Goal: Information Seeking & Learning: Learn about a topic

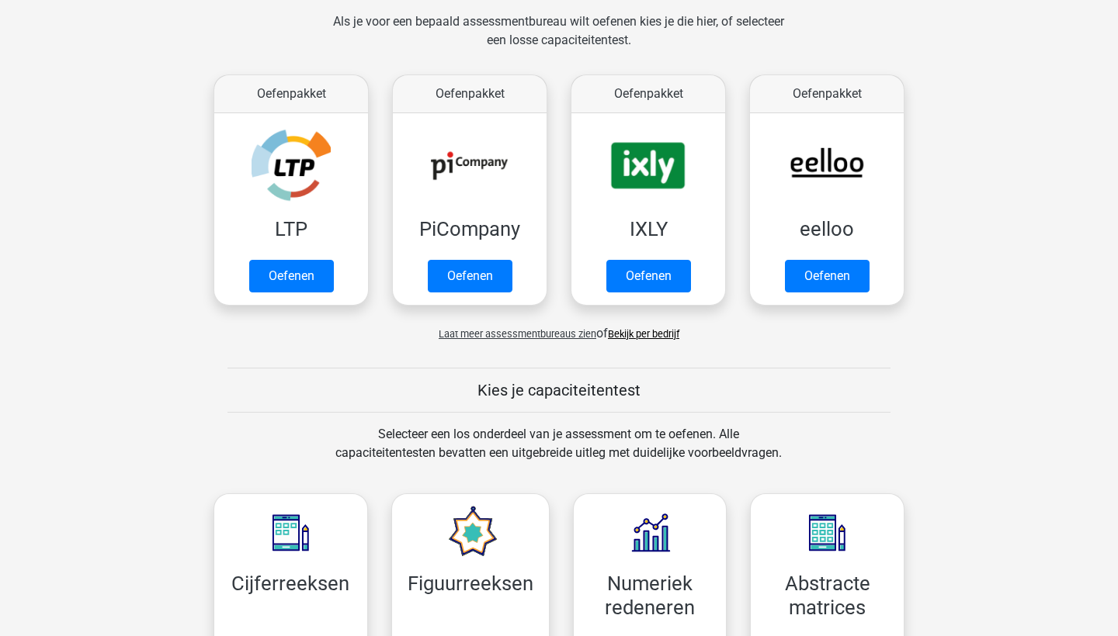
scroll to position [369, 0]
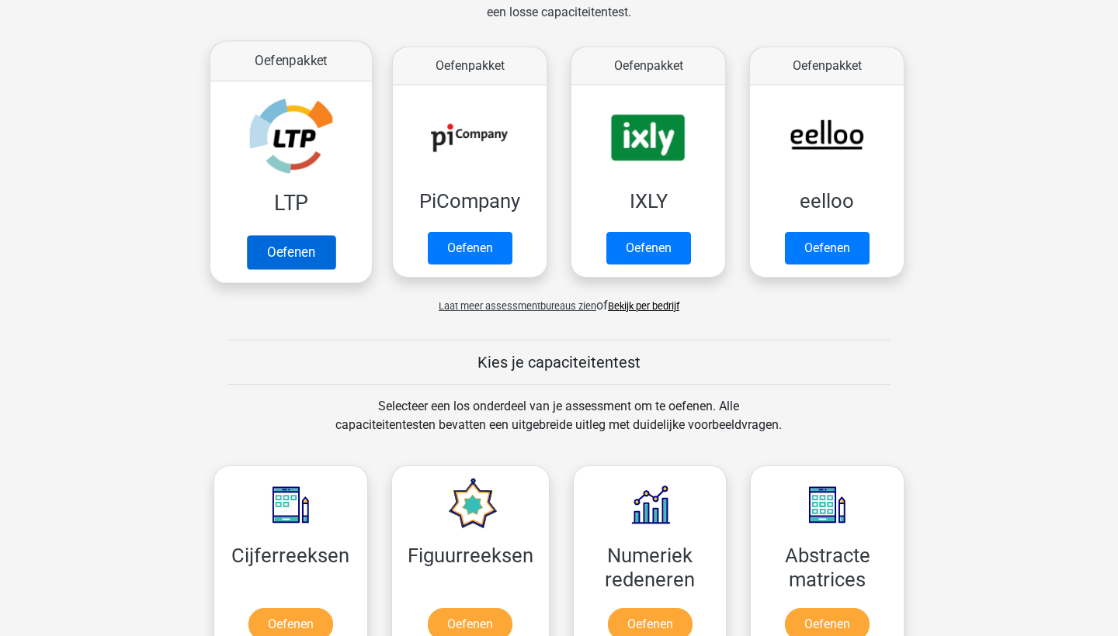
click at [272, 246] on link "Oefenen" at bounding box center [291, 252] width 88 height 34
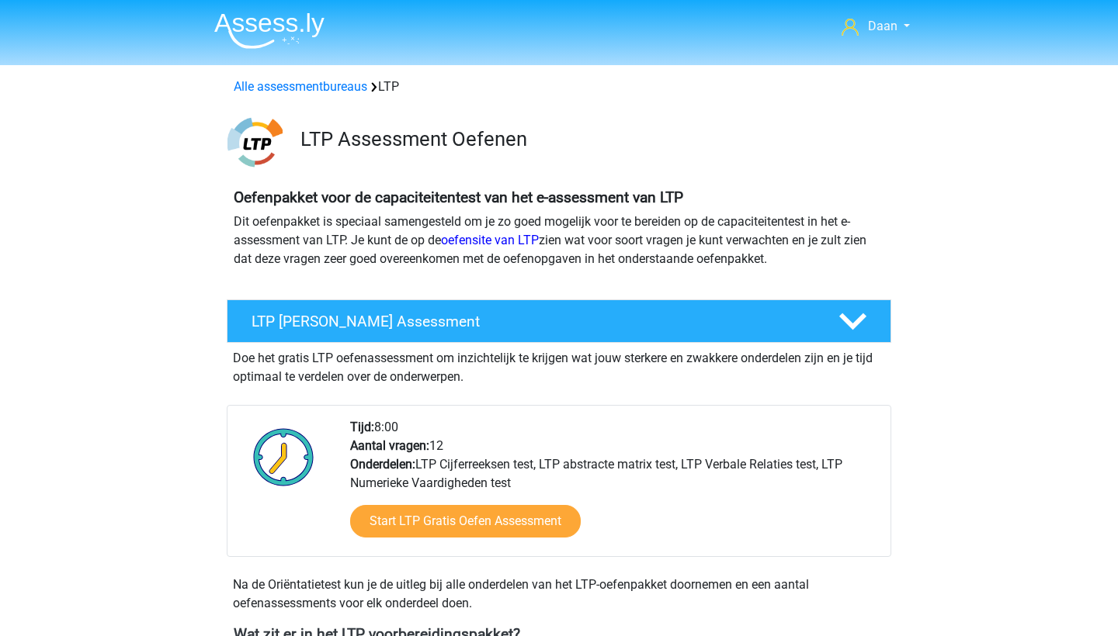
click at [889, 26] on span "Daan" at bounding box center [882, 26] width 29 height 15
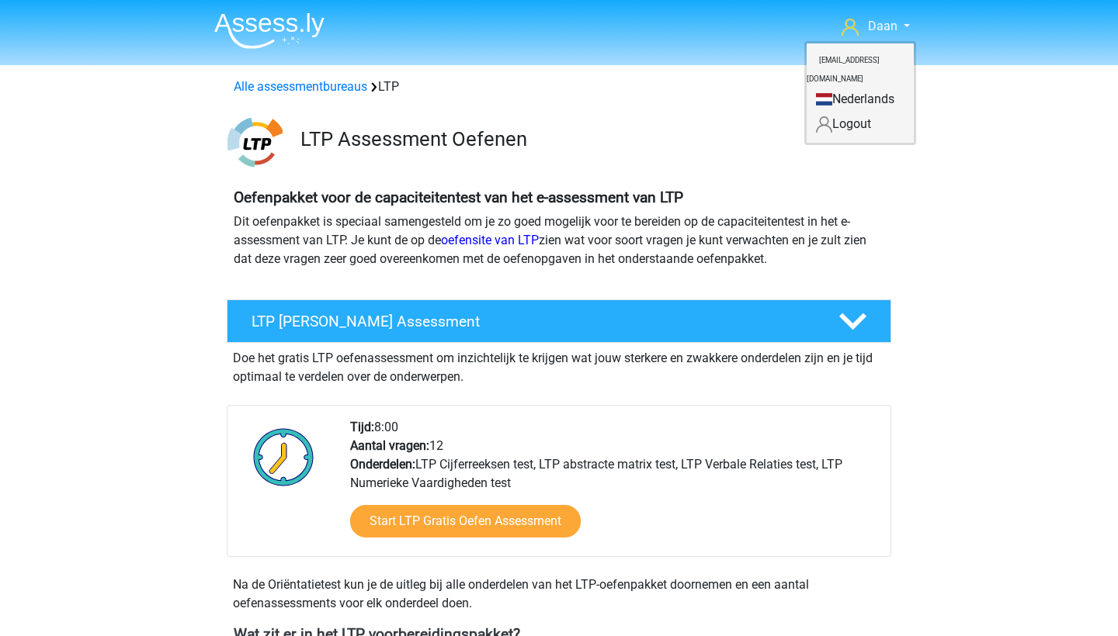
click at [842, 87] on link "Nederlands" at bounding box center [859, 99] width 107 height 25
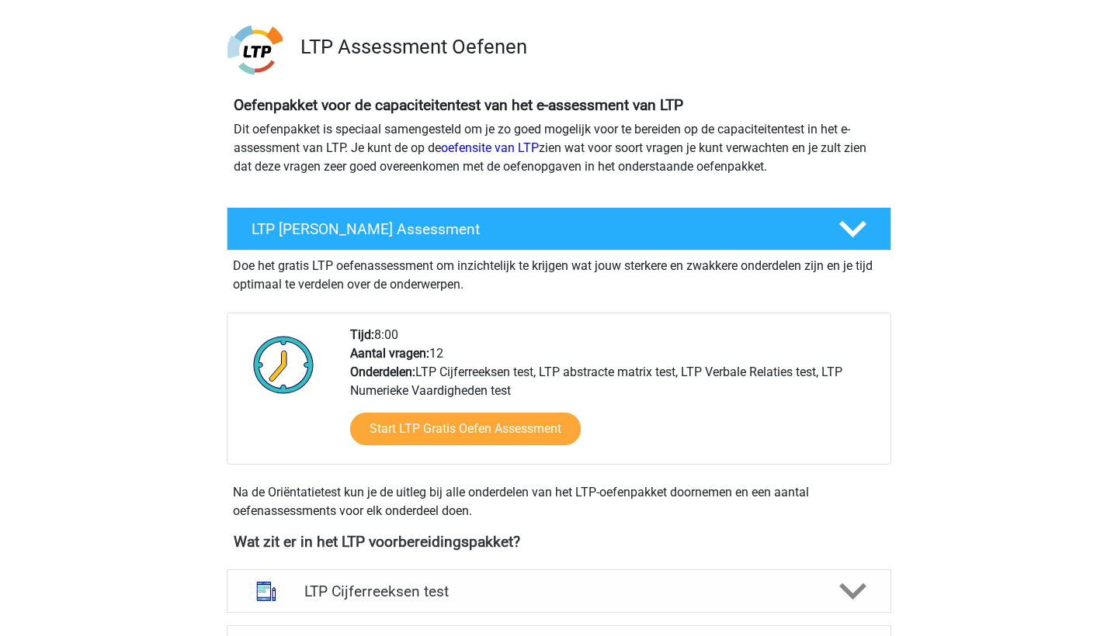
scroll to position [94, 0]
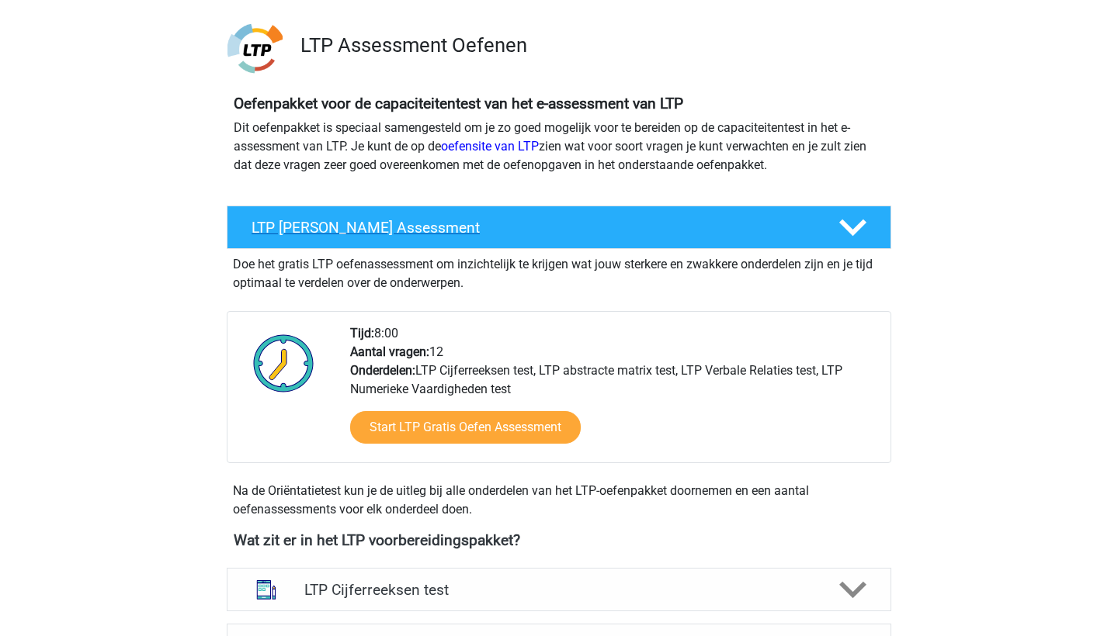
click at [298, 241] on div "LTP Gratis Oefen Assessment" at bounding box center [559, 227] width 664 height 43
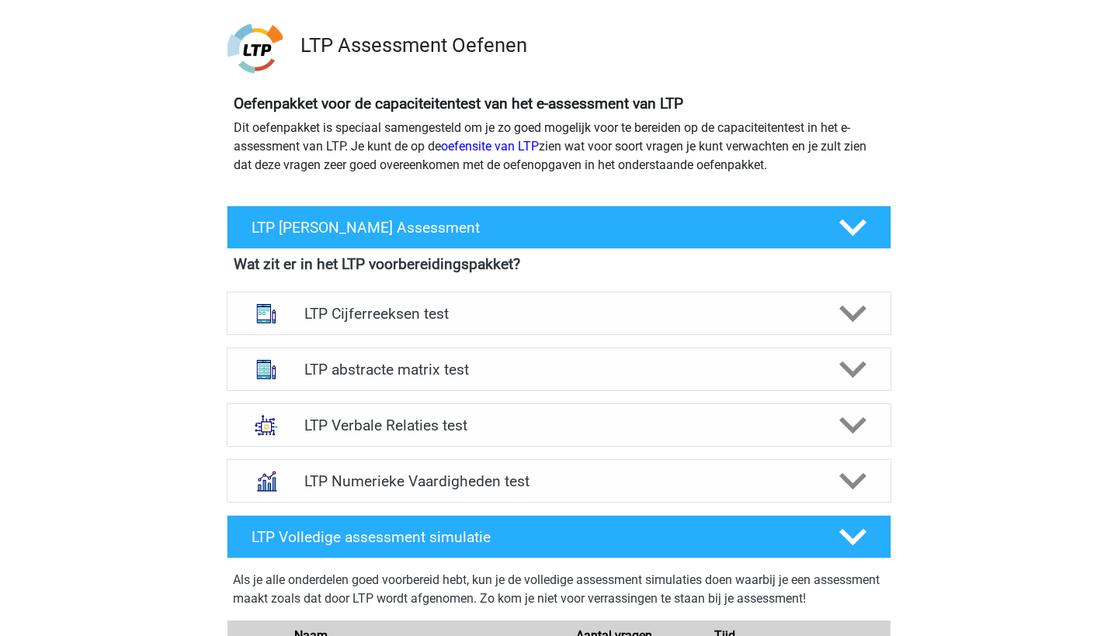
click at [186, 261] on div "Daan dvandestaaij@hotmail.com Nederlands" at bounding box center [559, 588] width 1118 height 1365
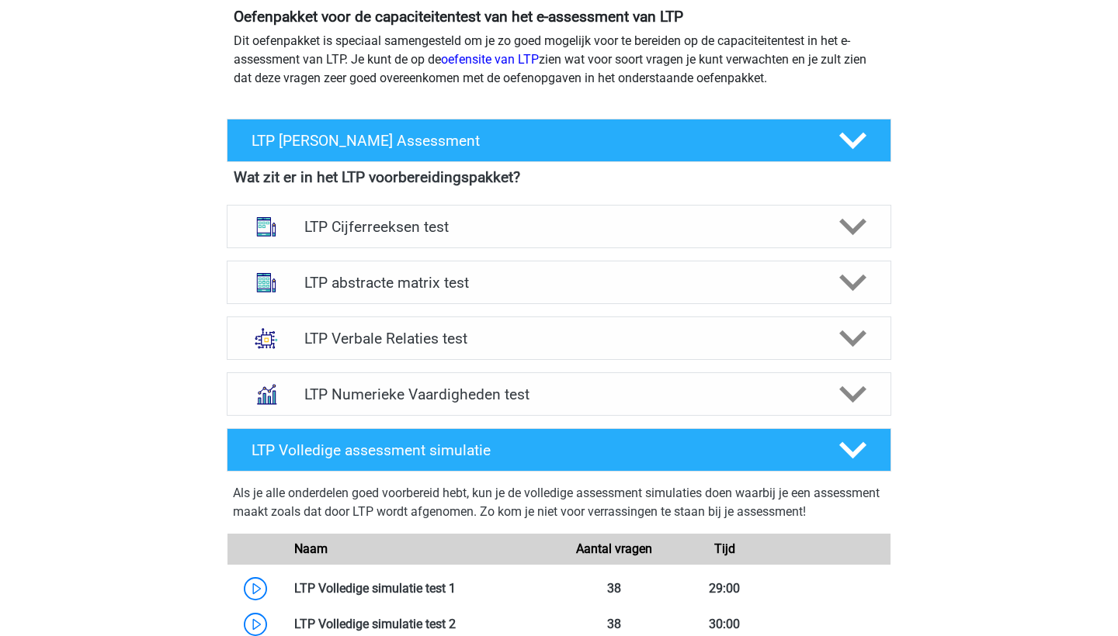
scroll to position [182, 0]
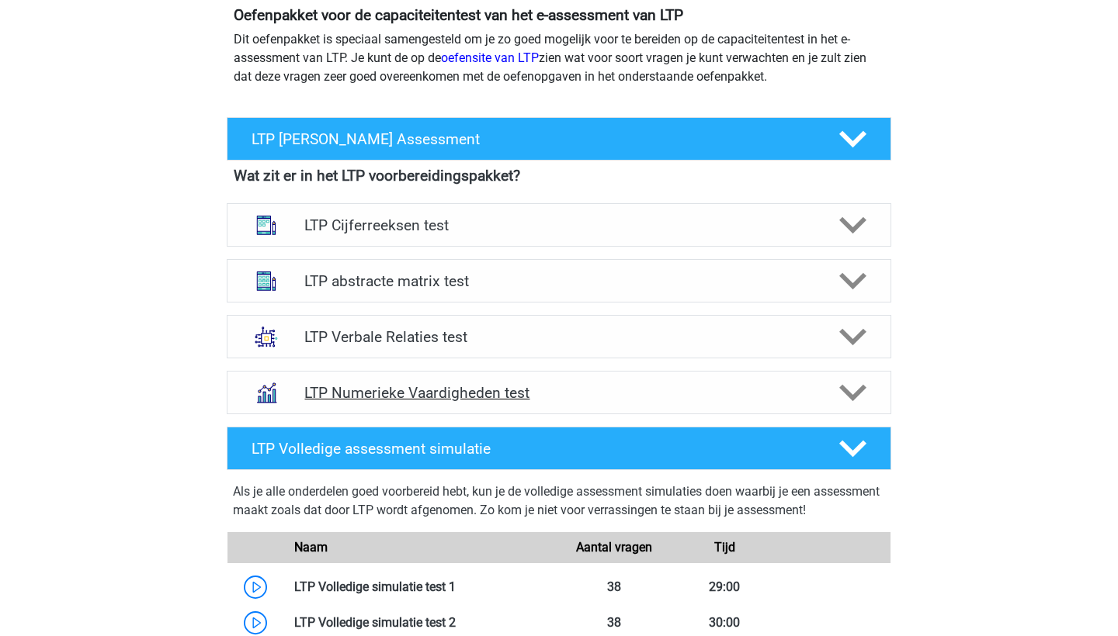
click at [853, 378] on div "LTP Numerieke Vaardigheden test" at bounding box center [559, 392] width 664 height 43
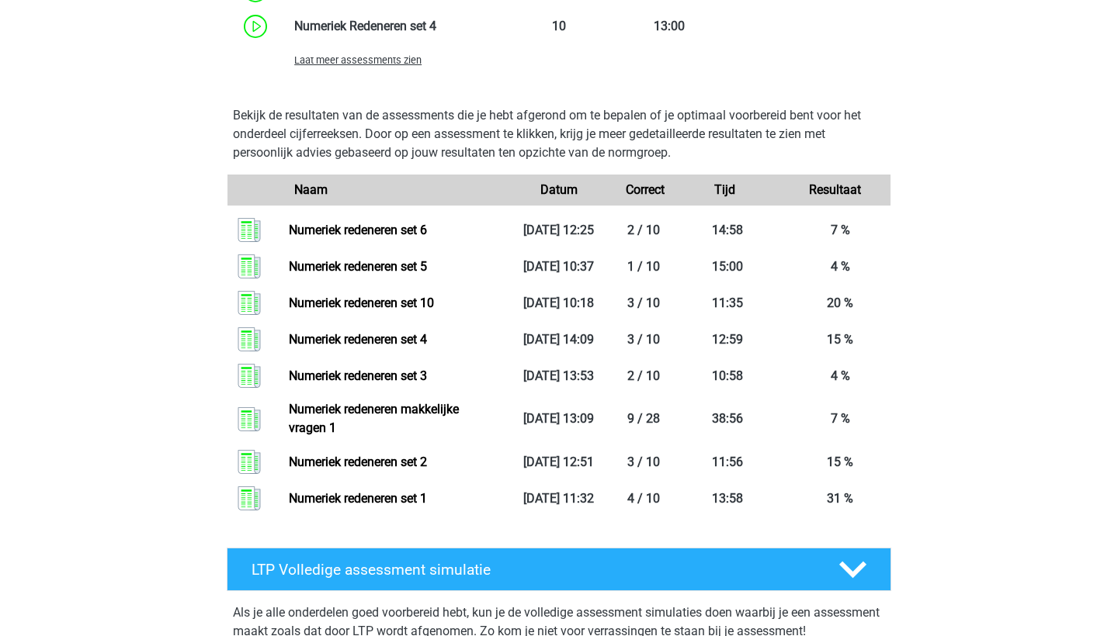
scroll to position [1065, 0]
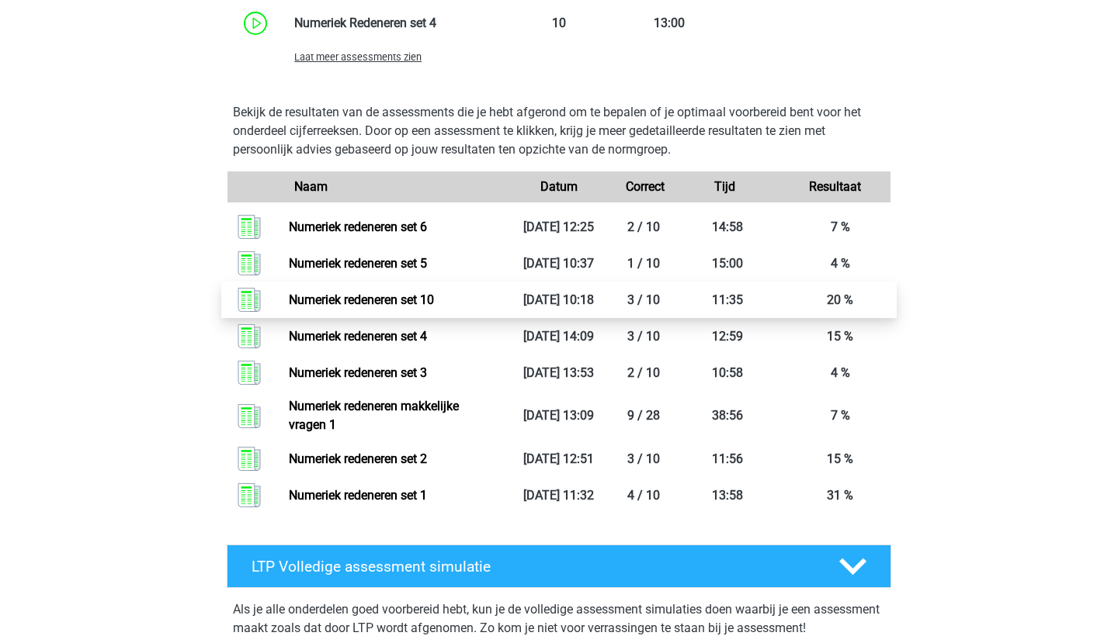
click at [333, 307] on link "Numeriek redeneren set 10" at bounding box center [361, 300] width 145 height 15
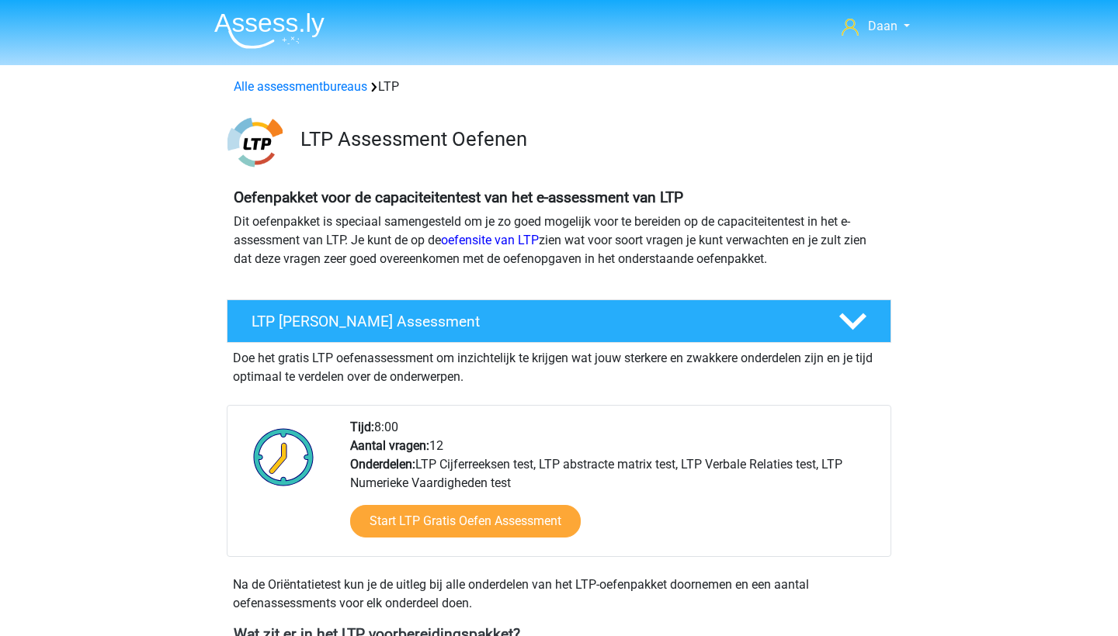
click at [208, 265] on div "Oefenpakket voor de capaciteitentest van het e-assessment van LTP Dit oefenpakk…" at bounding box center [558, 231] width 737 height 99
click at [853, 32] on icon at bounding box center [849, 27] width 17 height 17
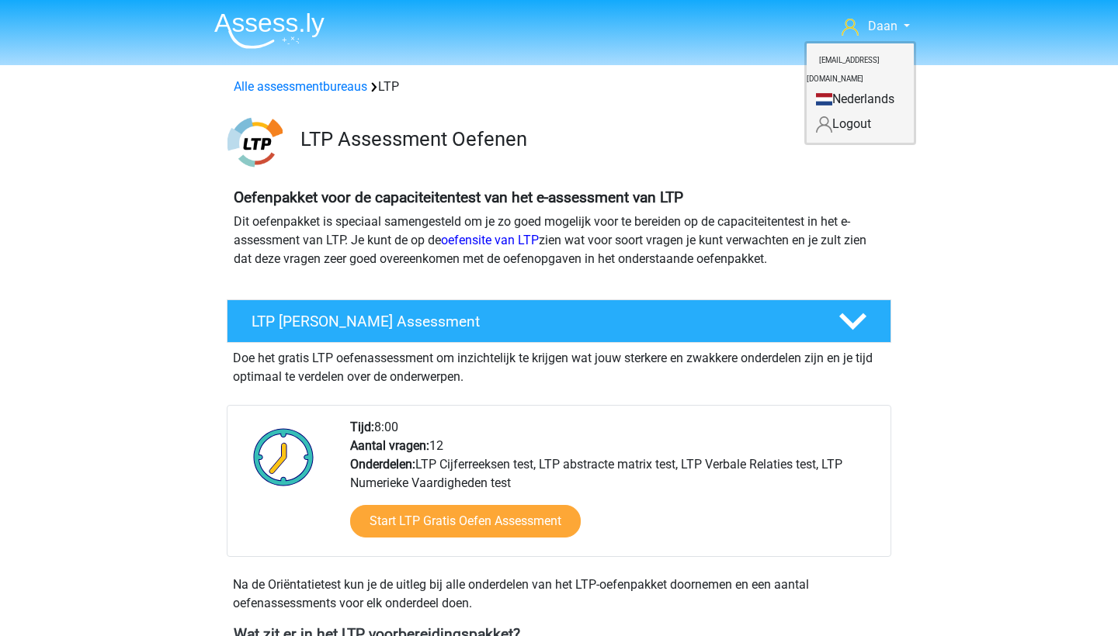
click at [831, 53] on small "[EMAIL_ADDRESS][DOMAIN_NAME]" at bounding box center [842, 69] width 73 height 52
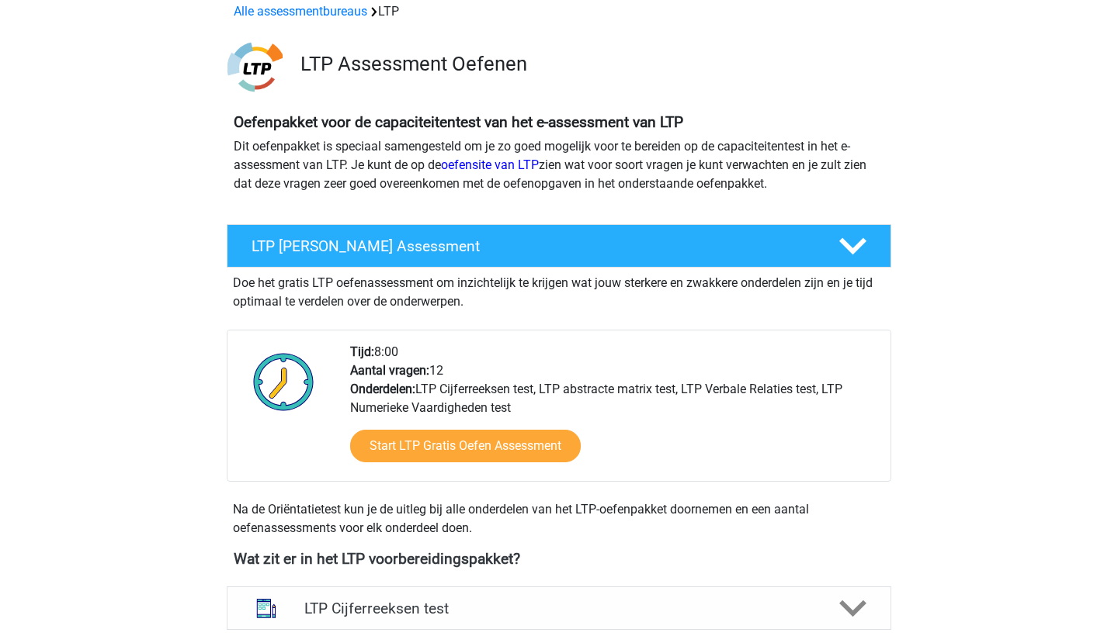
scroll to position [90, 0]
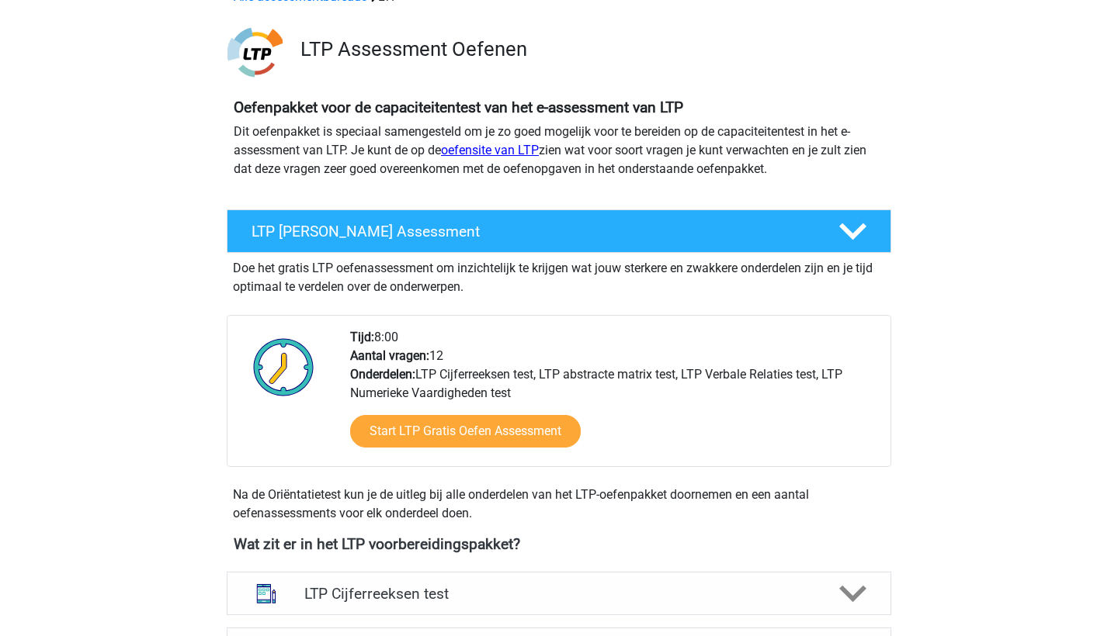
click at [473, 147] on link "oefensite van LTP" at bounding box center [490, 150] width 98 height 15
click at [223, 279] on div "LTP Gratis Oefen Assessment Doe het gratis LTP oefenassessment om inzichtelijk …" at bounding box center [559, 370] width 700 height 320
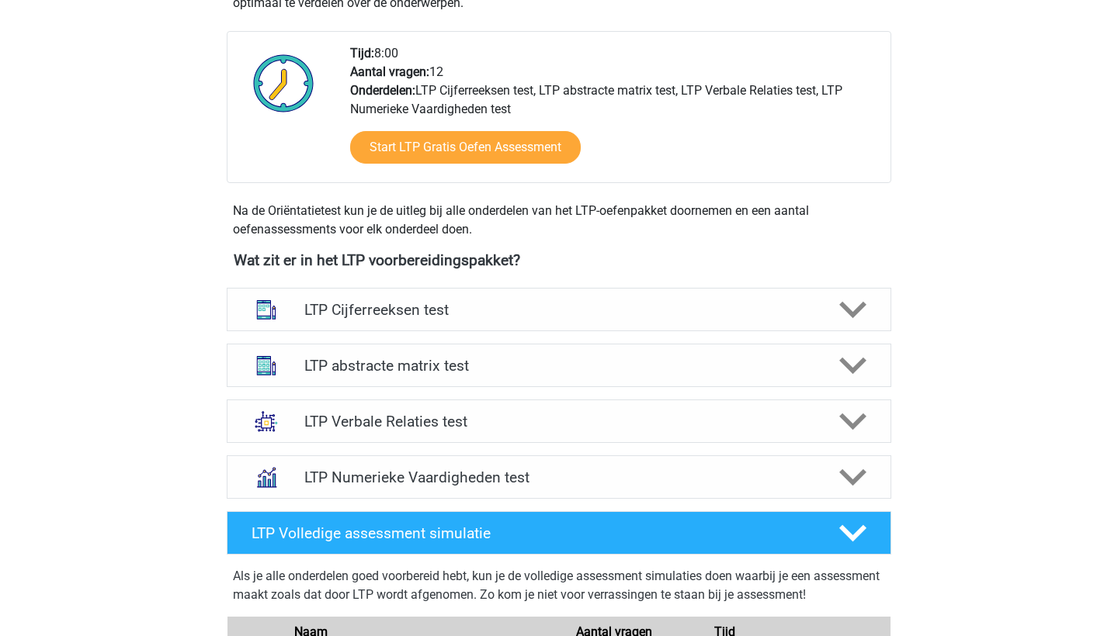
scroll to position [380, 0]
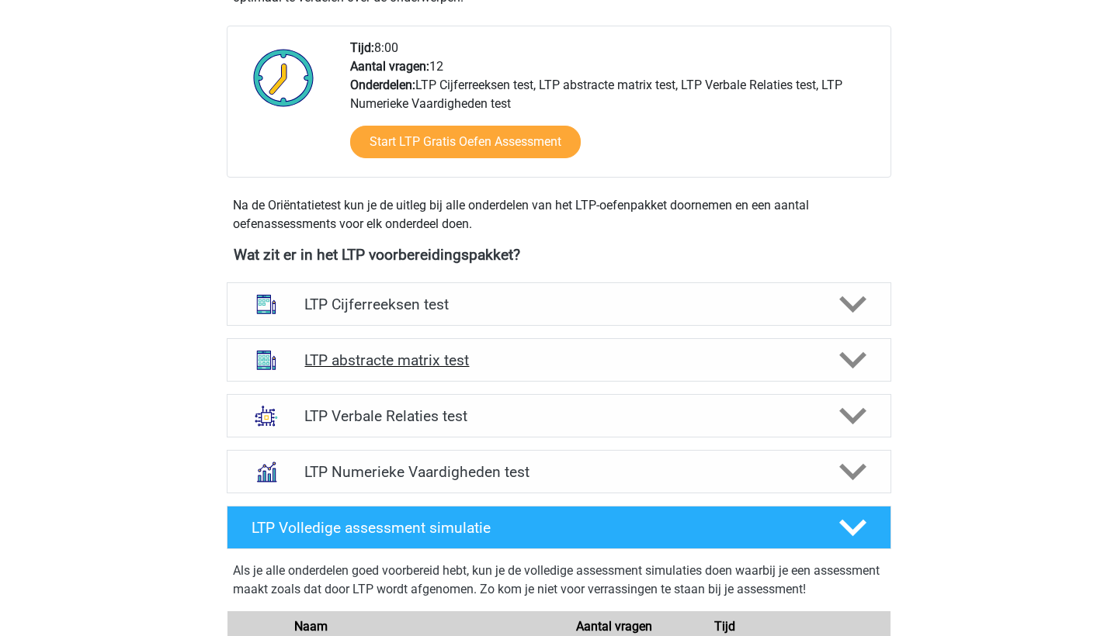
click at [338, 357] on h4 "LTP abstracte matrix test" at bounding box center [558, 361] width 508 height 18
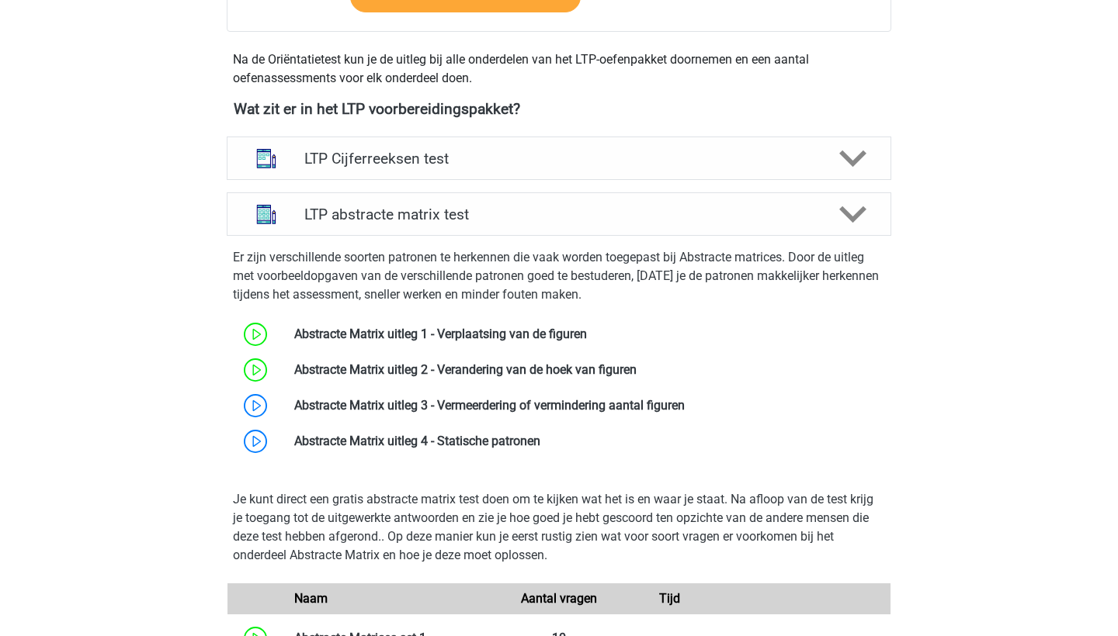
scroll to position [533, 0]
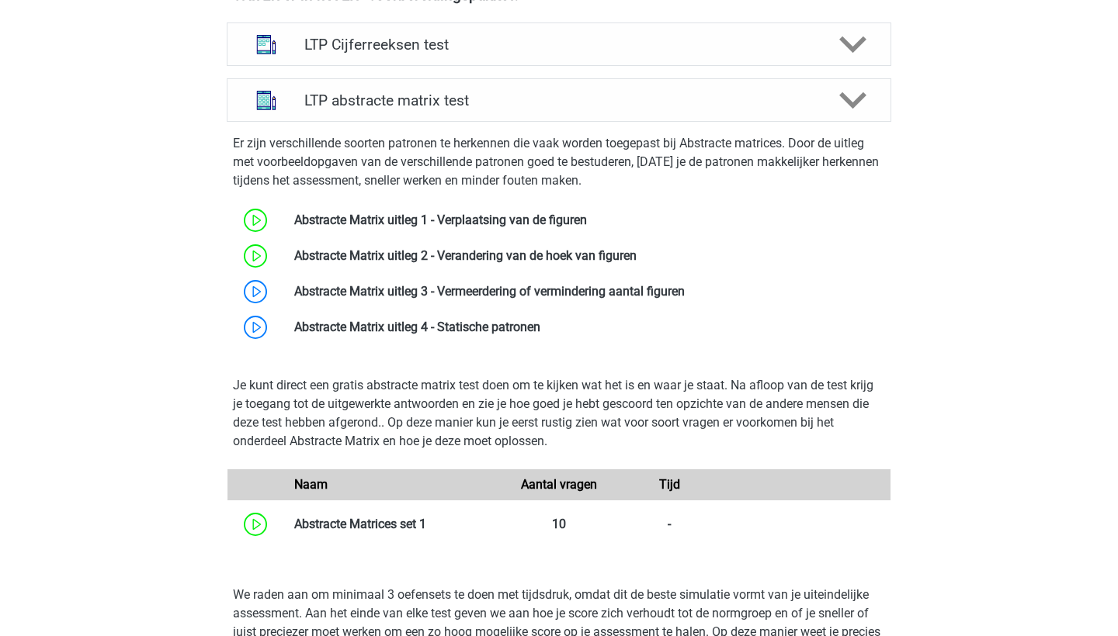
scroll to position [643, 0]
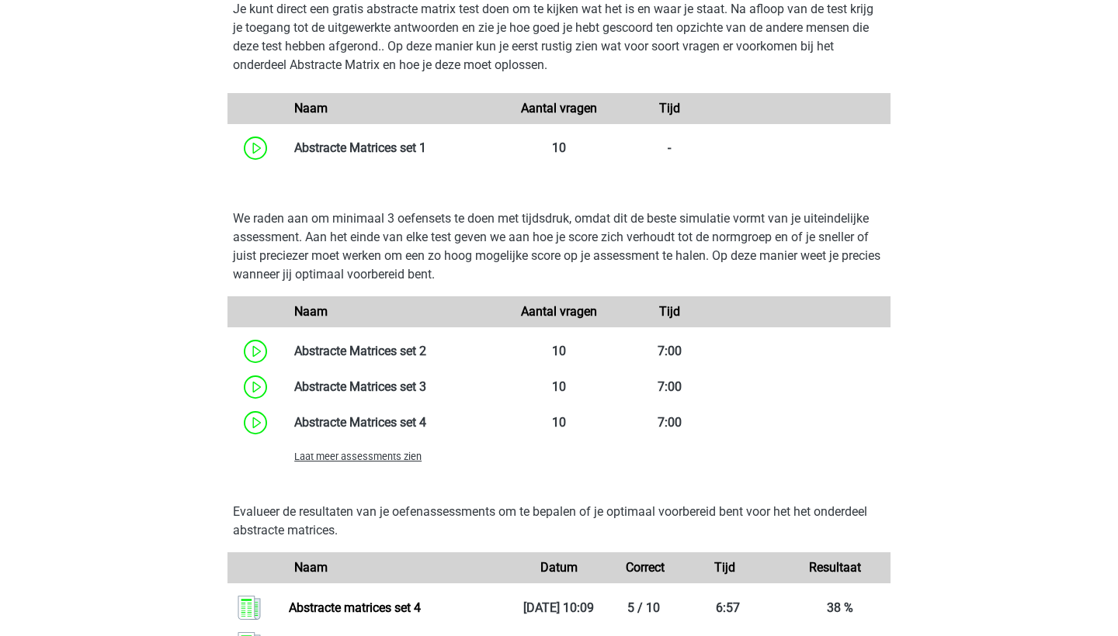
scroll to position [1042, 0]
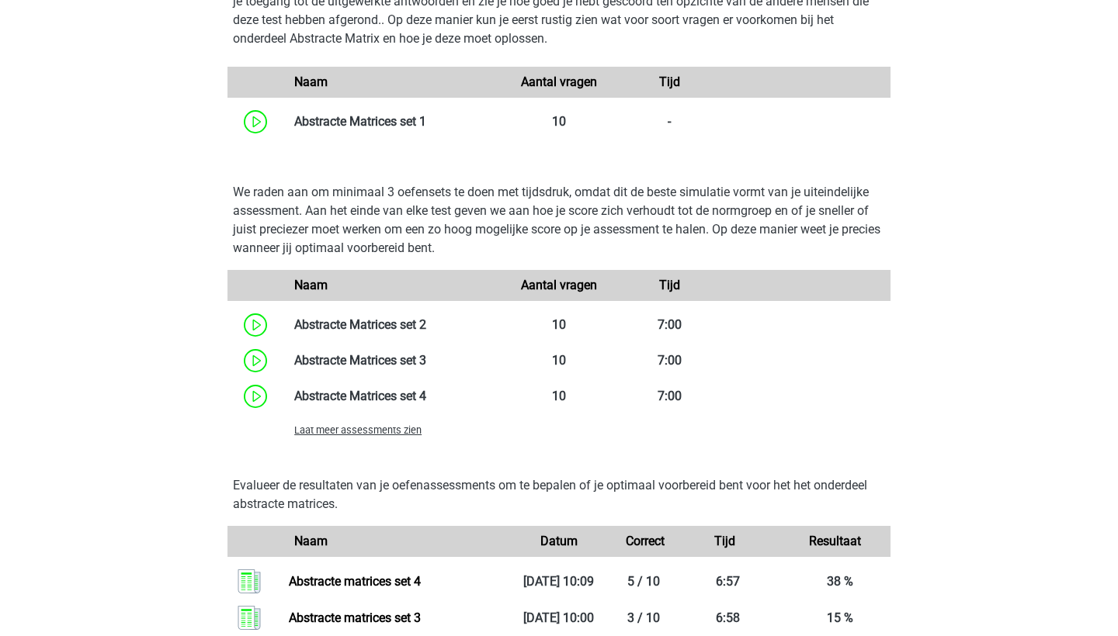
click at [161, 466] on div "Daan dvandestaaij@hotmail.com Nederlands" at bounding box center [559, 283] width 1118 height 2650
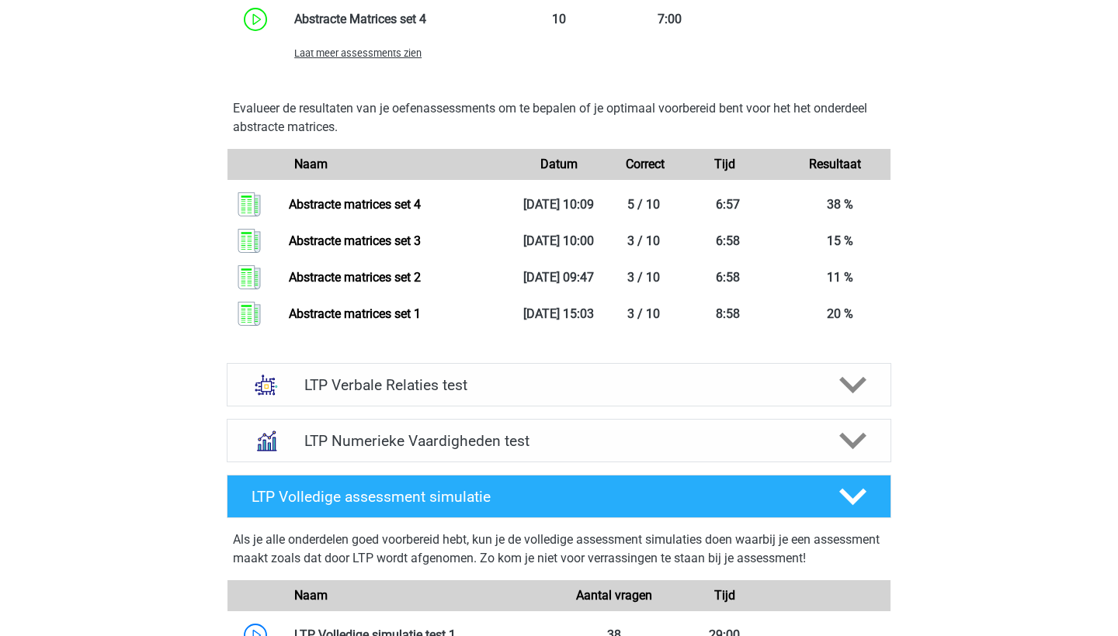
scroll to position [1420, 0]
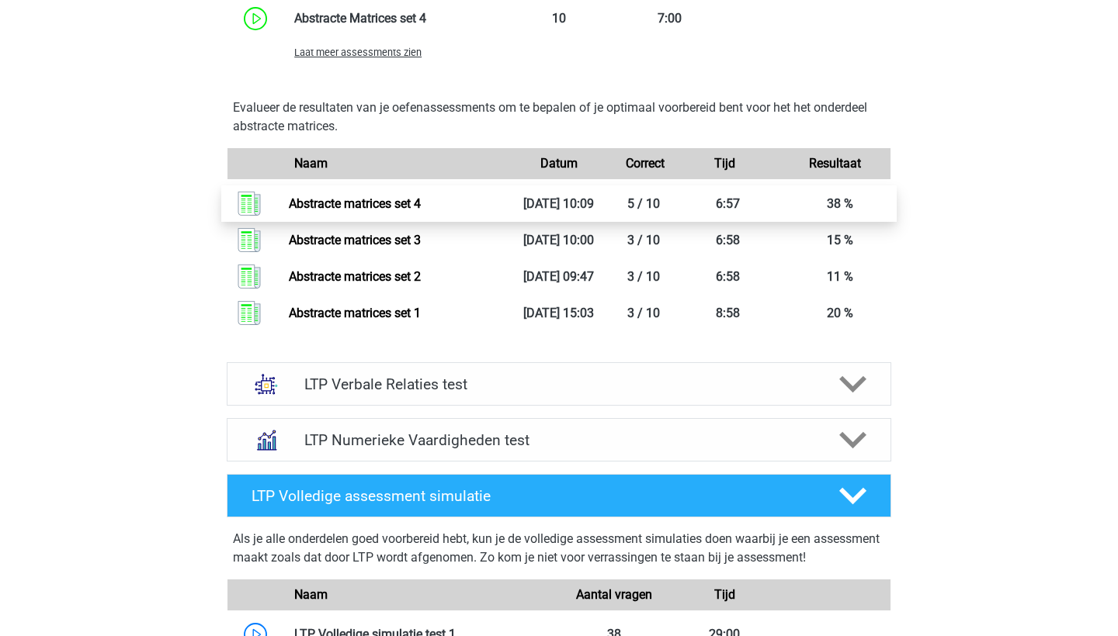
click at [354, 210] on link "Abstracte matrices set 4" at bounding box center [355, 203] width 132 height 15
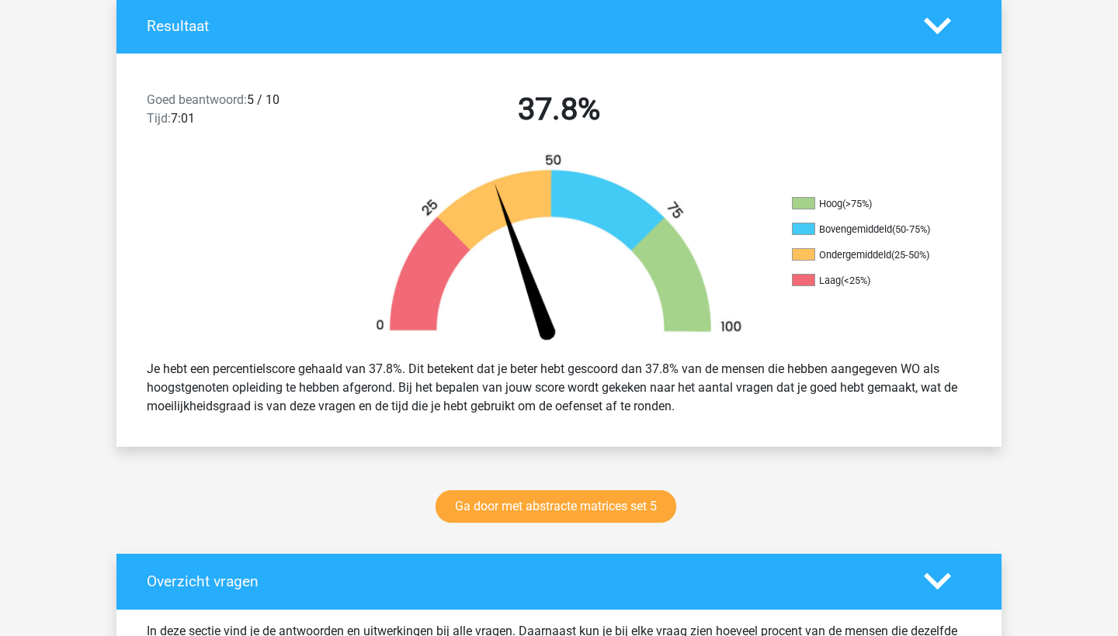
scroll to position [340, 0]
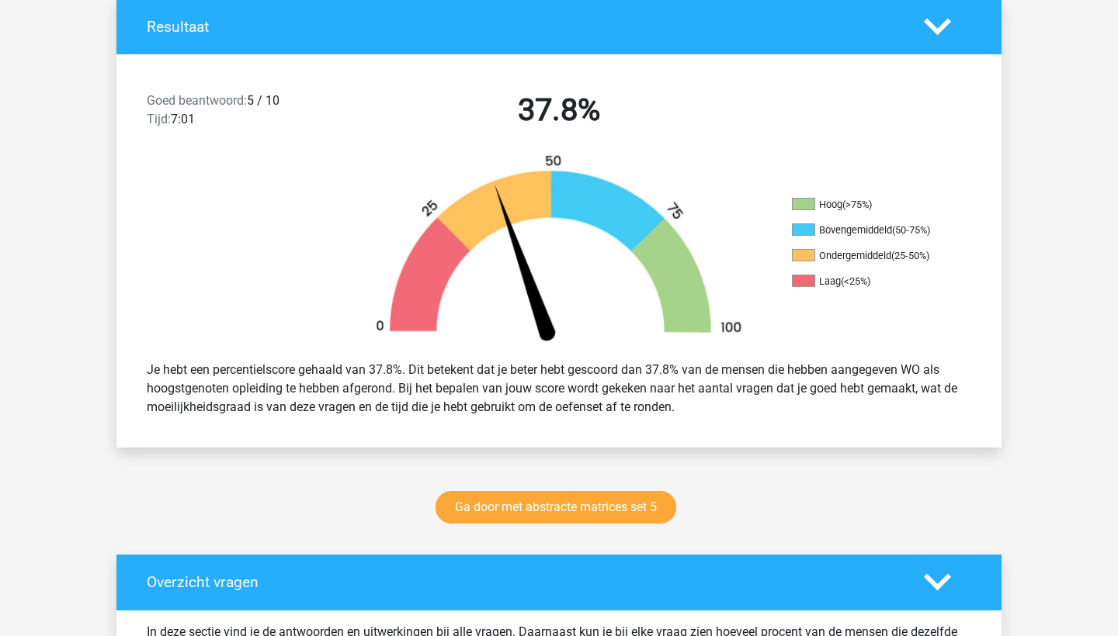
click at [937, 31] on polygon at bounding box center [937, 26] width 27 height 17
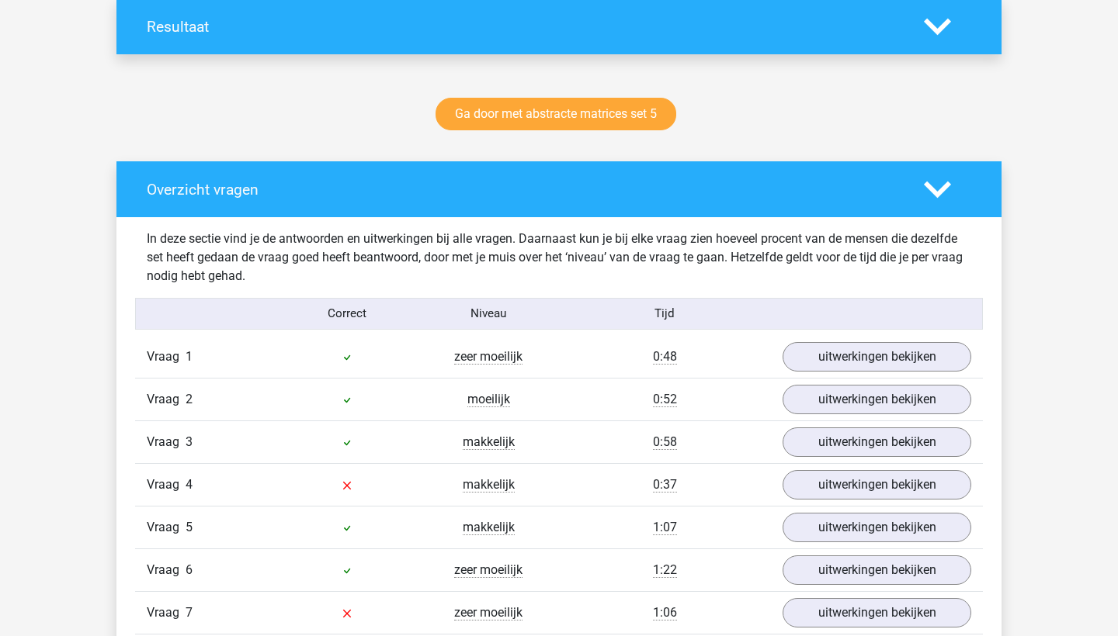
click at [936, 29] on polygon at bounding box center [937, 26] width 27 height 17
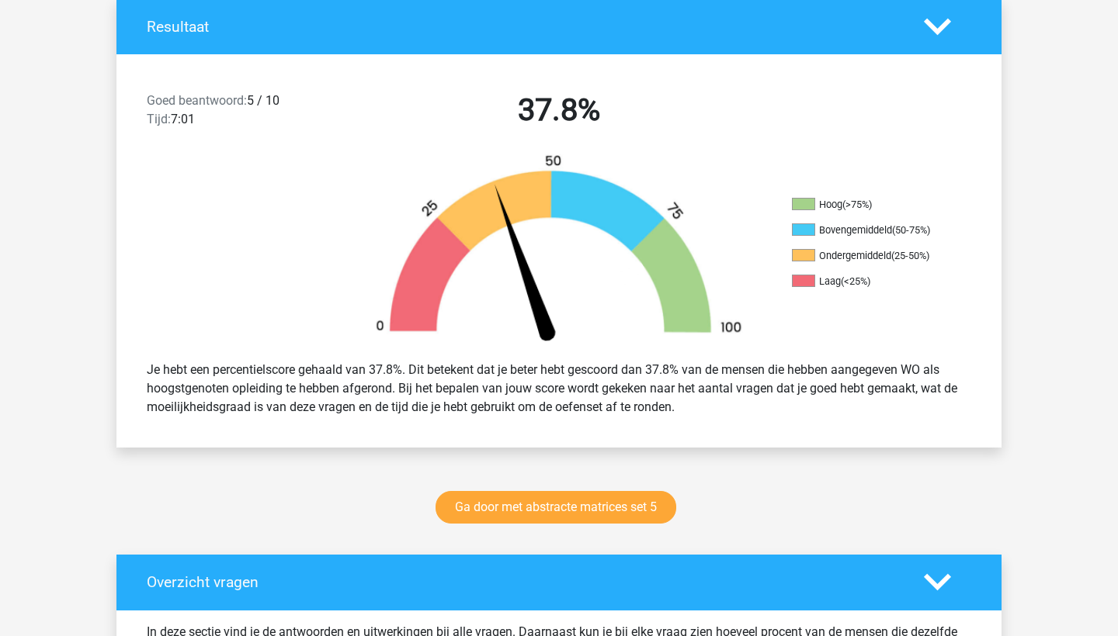
click at [948, 23] on polygon at bounding box center [937, 26] width 27 height 17
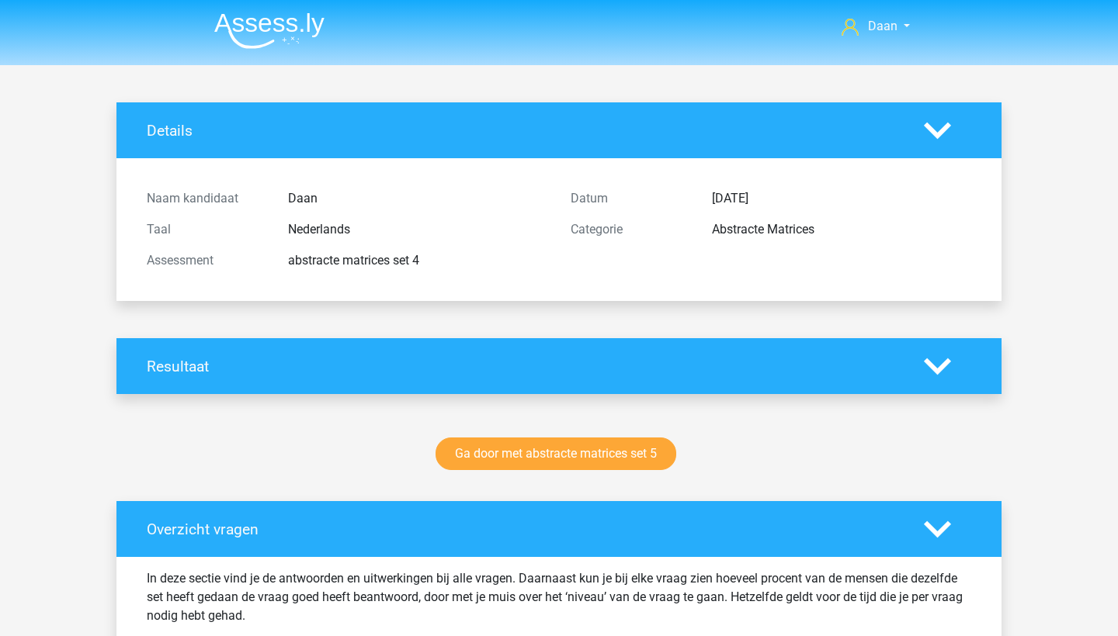
scroll to position [0, 0]
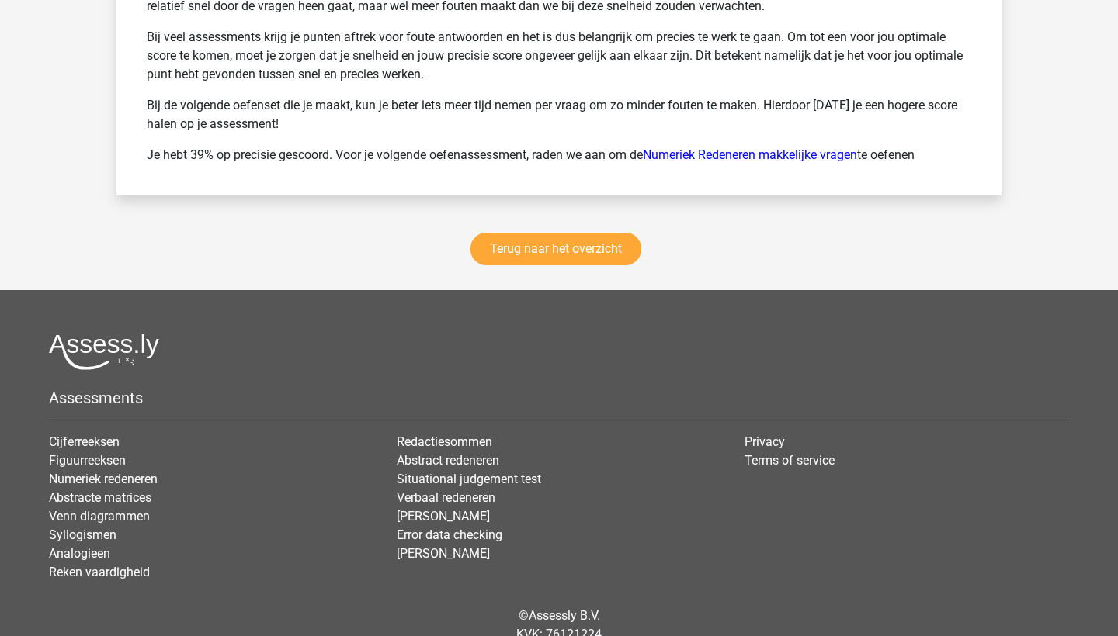
scroll to position [2126, 0]
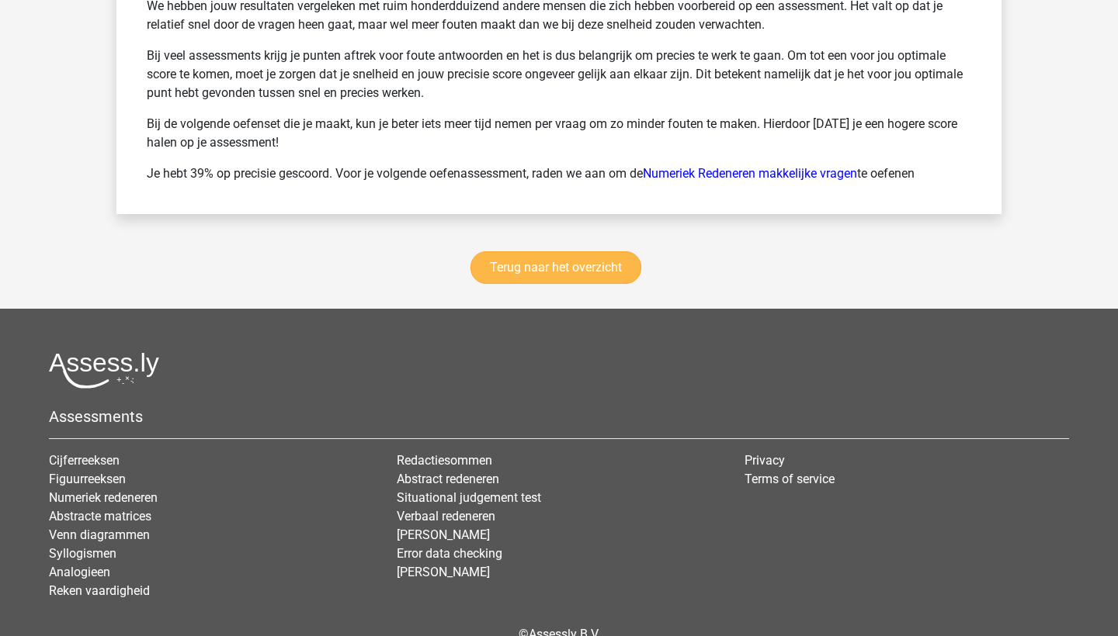
click at [556, 272] on link "Terug naar het overzicht" at bounding box center [555, 267] width 171 height 33
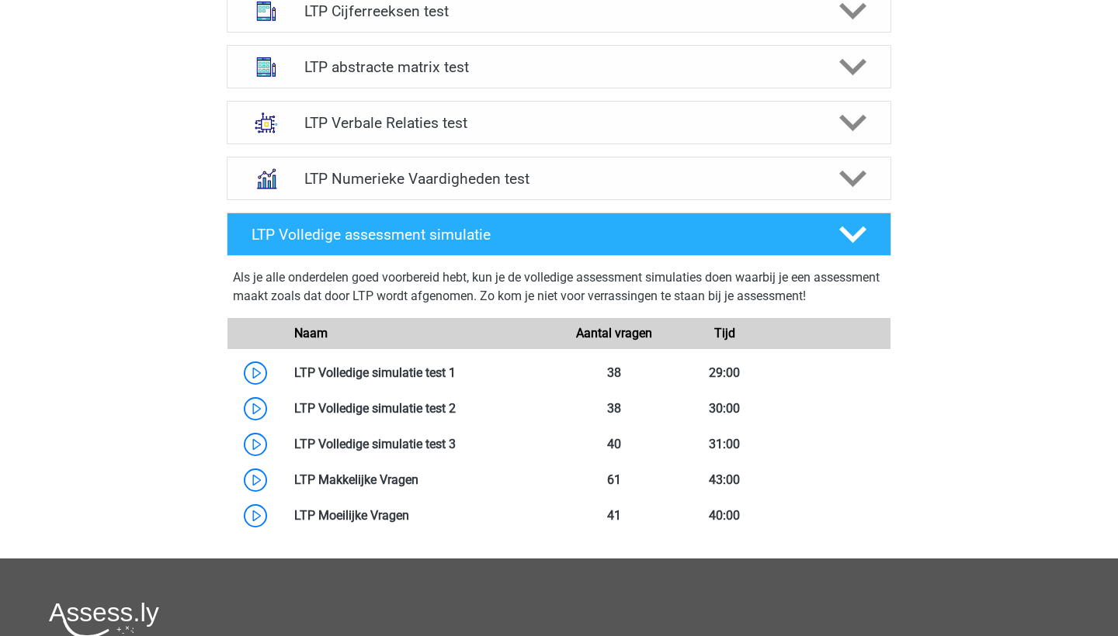
scroll to position [671, 0]
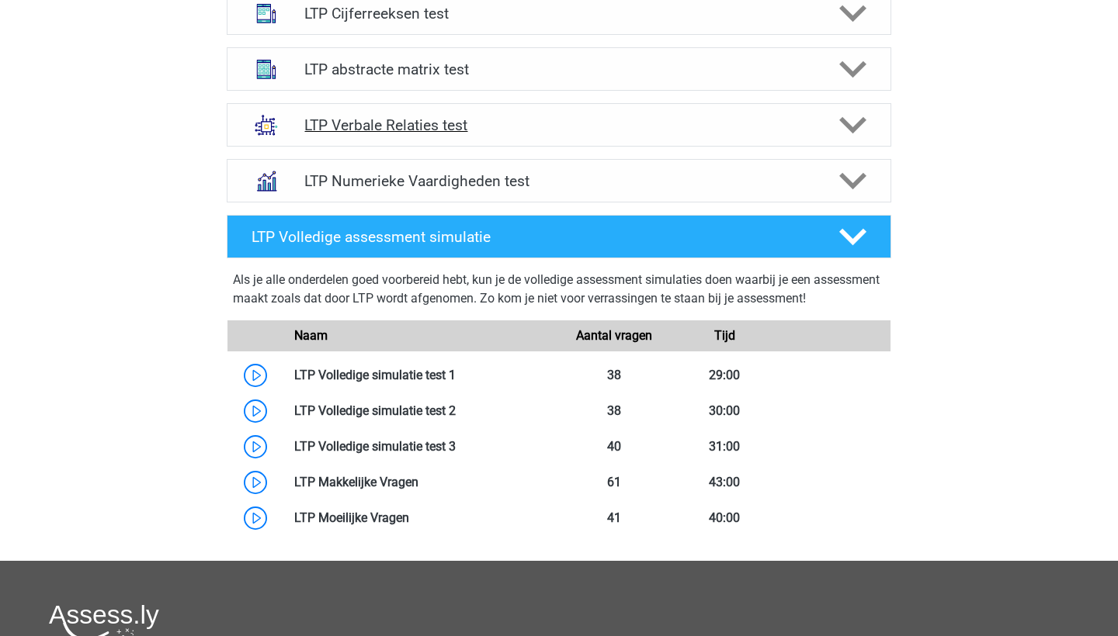
click at [844, 127] on icon at bounding box center [852, 125] width 27 height 27
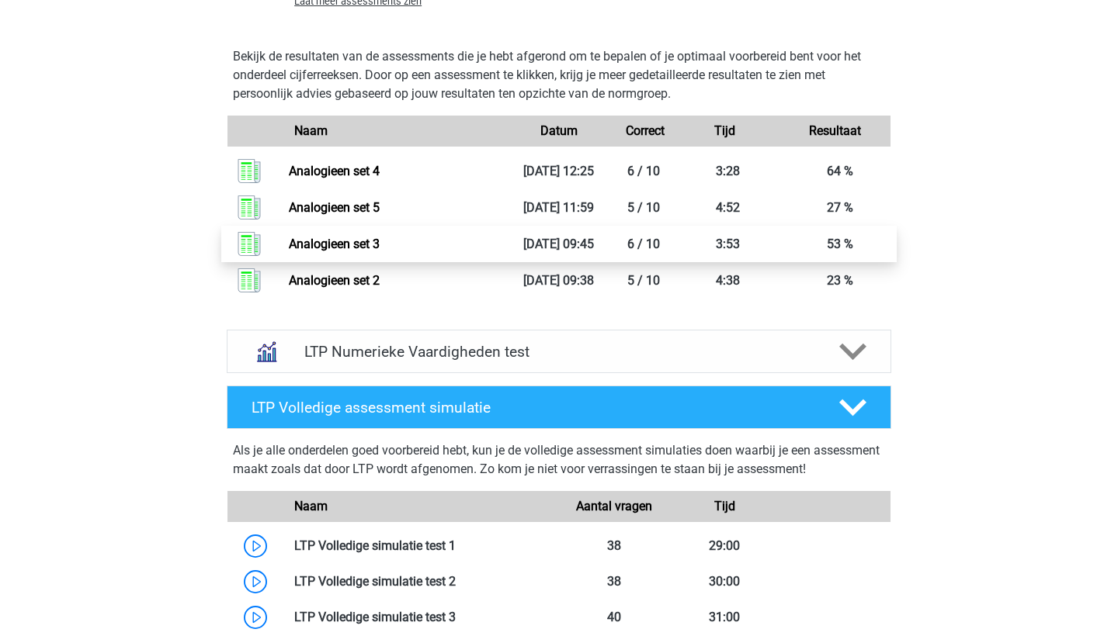
scroll to position [1707, 0]
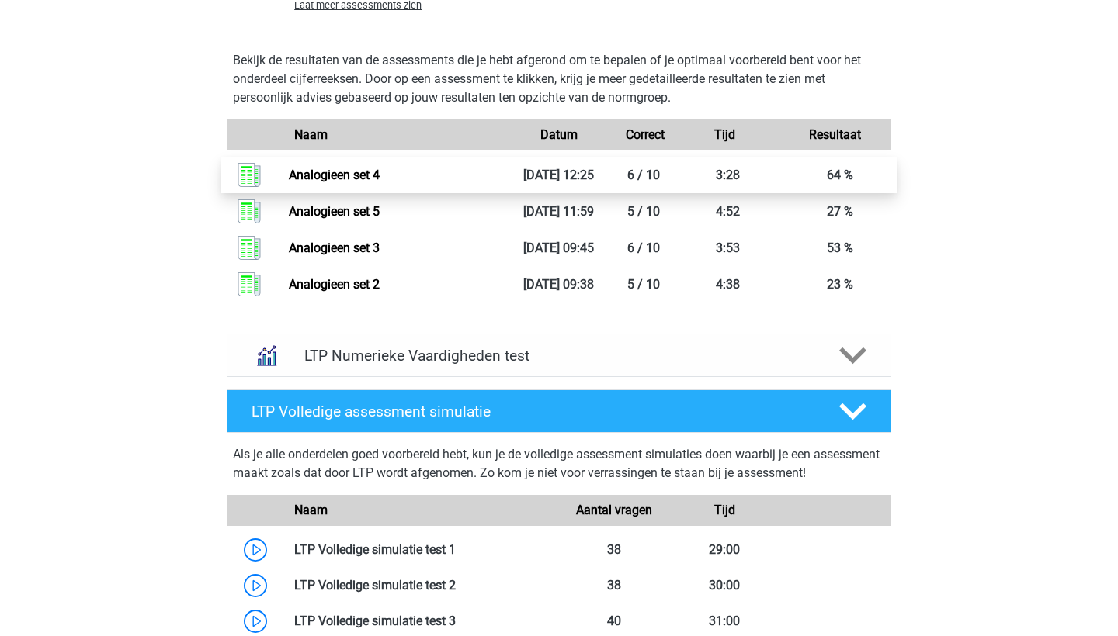
click at [292, 181] on link "Analogieen set 4" at bounding box center [334, 175] width 91 height 15
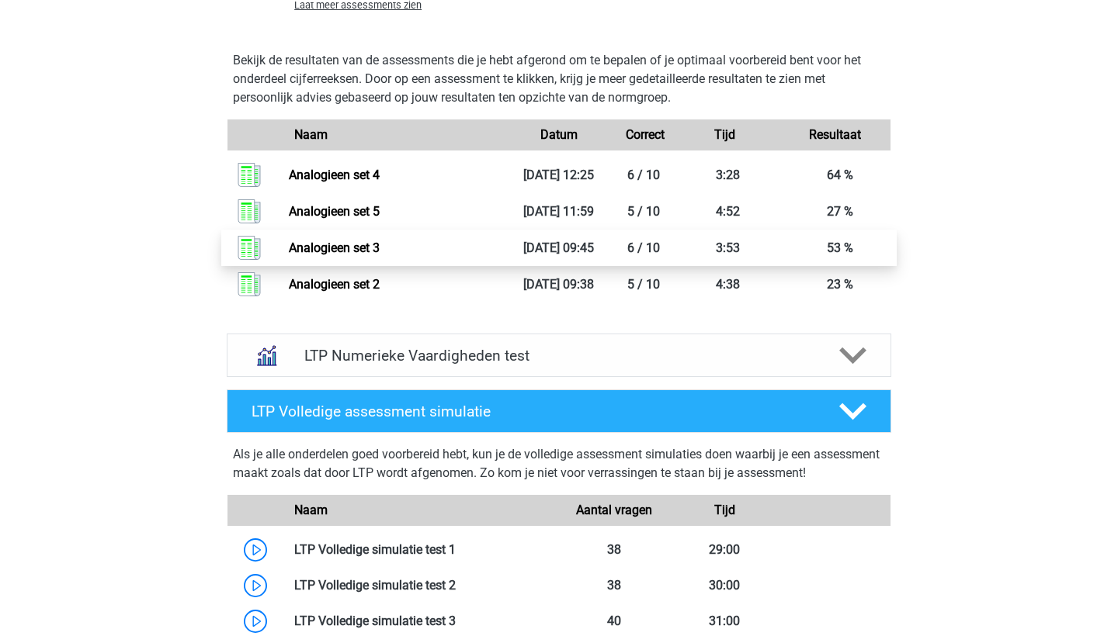
click at [314, 255] on link "Analogieen set 3" at bounding box center [334, 248] width 91 height 15
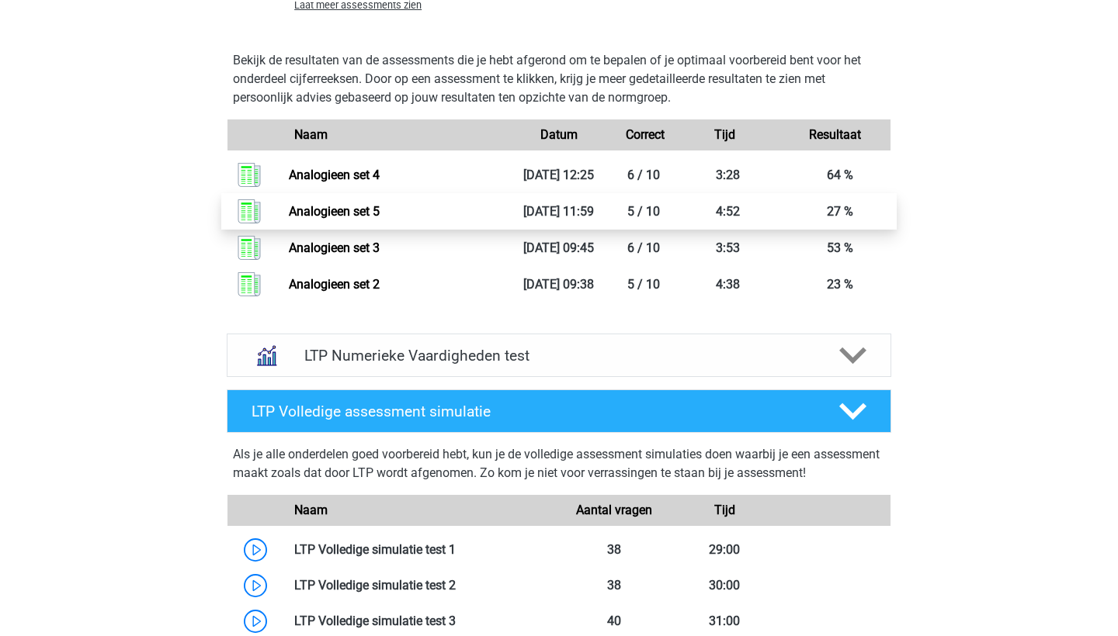
click at [322, 219] on link "Analogieen set 5" at bounding box center [334, 211] width 91 height 15
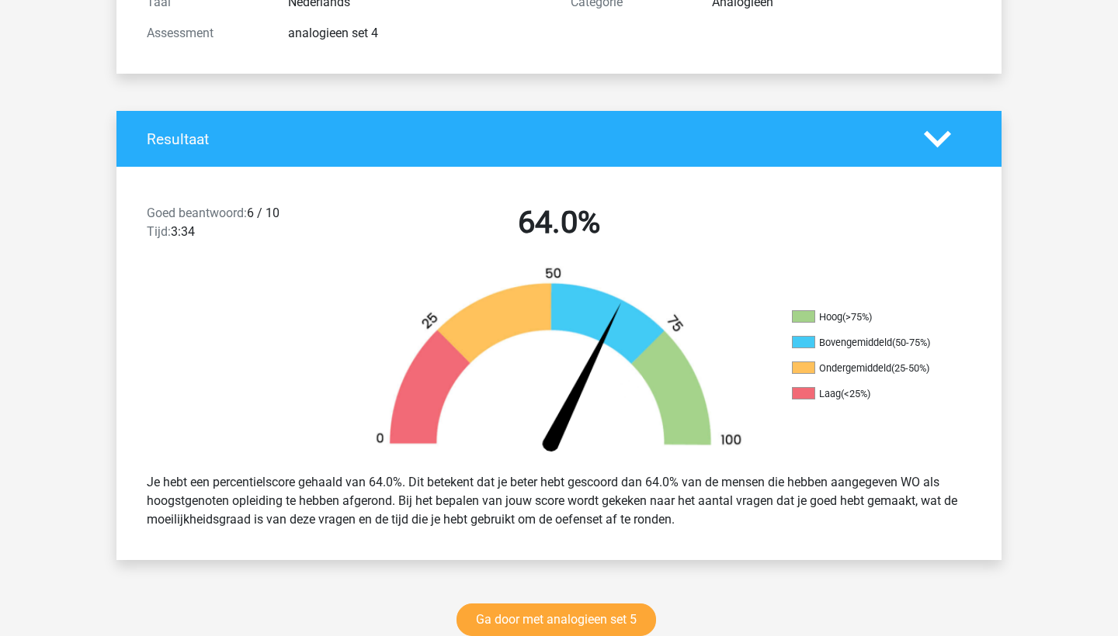
scroll to position [226, 0]
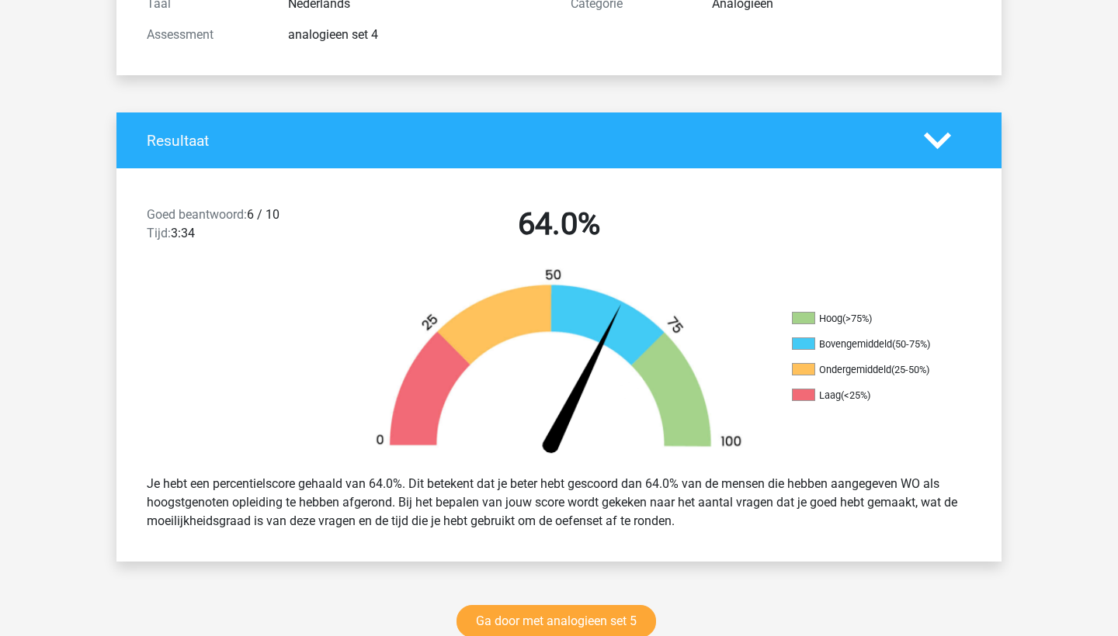
click at [927, 144] on icon at bounding box center [937, 140] width 27 height 27
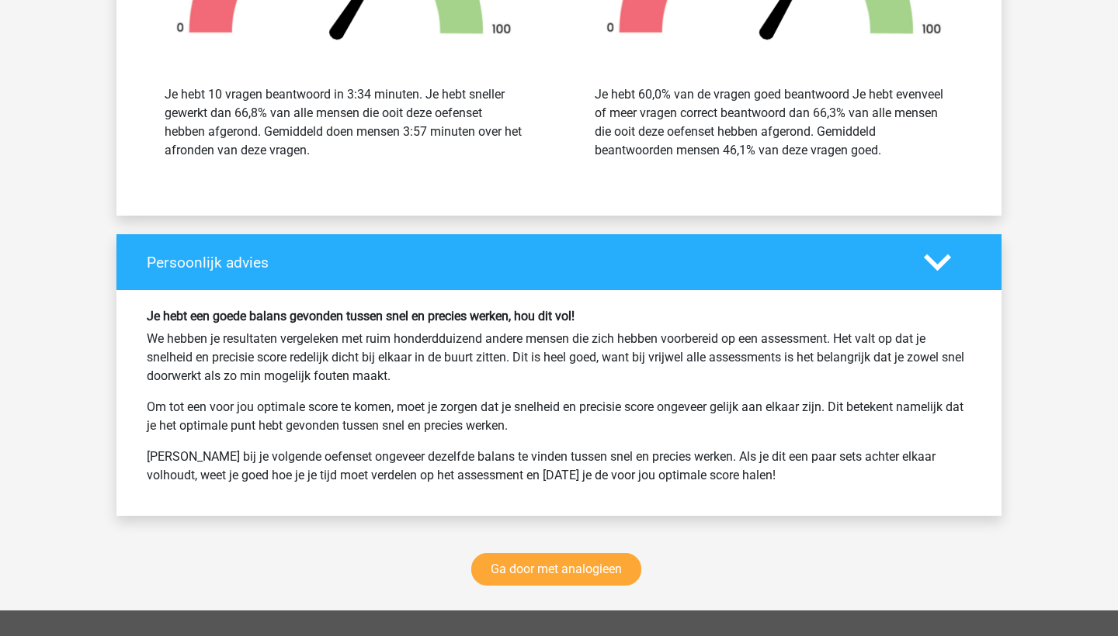
scroll to position [1430, 0]
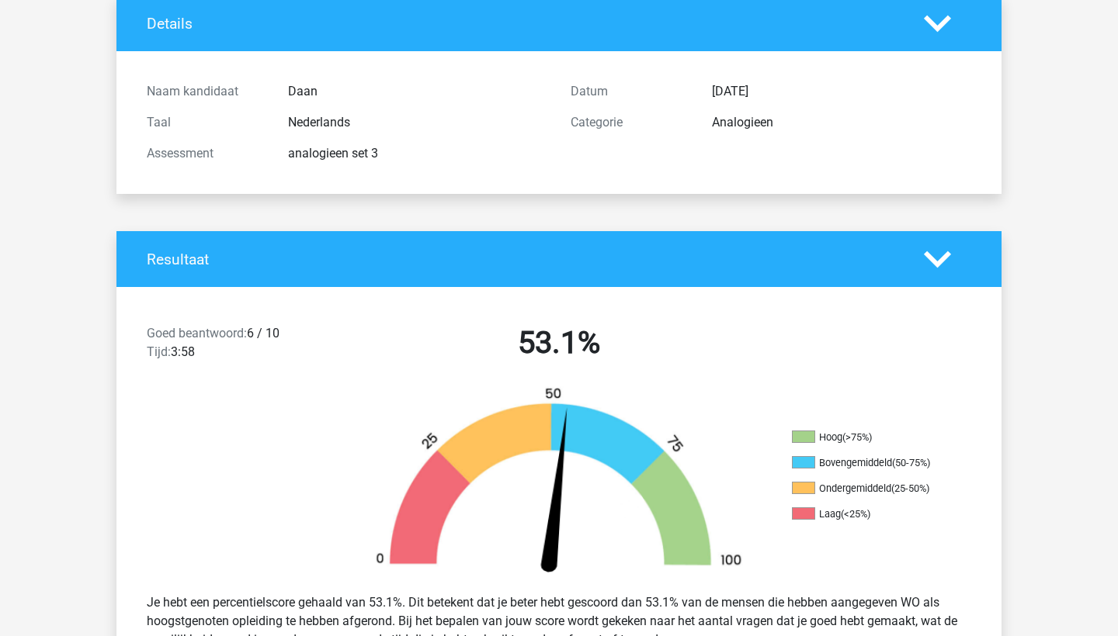
scroll to position [123, 0]
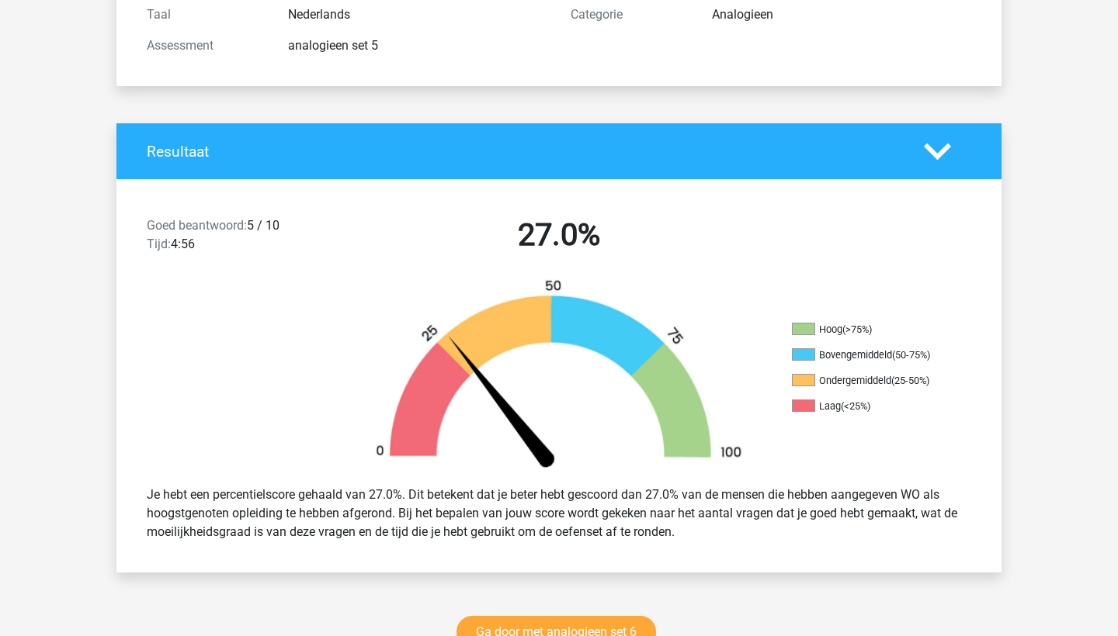
scroll to position [214, 0]
